Goal: Information Seeking & Learning: Learn about a topic

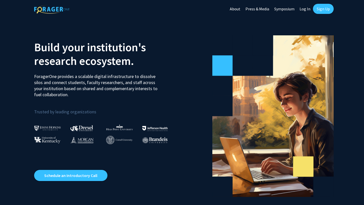
click at [130, 8] on link "Log In" at bounding box center [305, 9] width 16 height 18
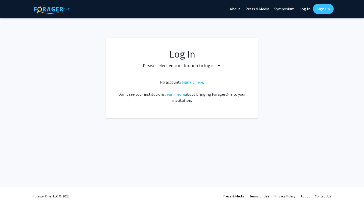
select select
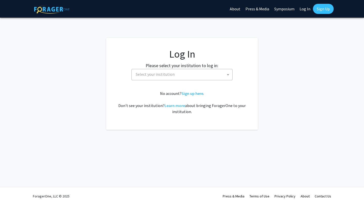
click at [130, 77] on span "Select your institution" at bounding box center [183, 74] width 99 height 10
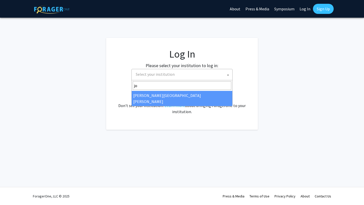
type input "jo"
select select "1"
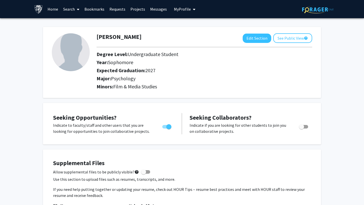
click at [76, 10] on span at bounding box center [77, 10] width 5 height 18
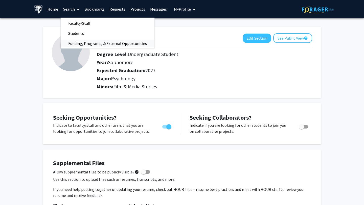
click at [88, 42] on span "Funding, Programs, & External Opportunities" at bounding box center [108, 43] width 94 height 10
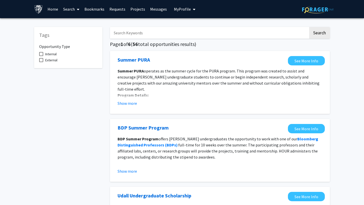
click at [212, 38] on input "Search Keywords" at bounding box center [209, 33] width 198 height 12
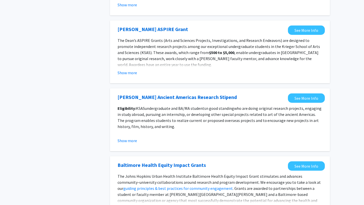
scroll to position [553, 0]
